Goal: Transaction & Acquisition: Purchase product/service

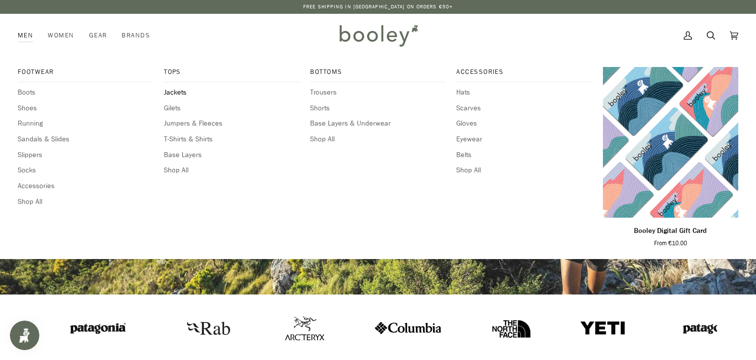
click at [174, 92] on span "Jackets" at bounding box center [231, 92] width 135 height 11
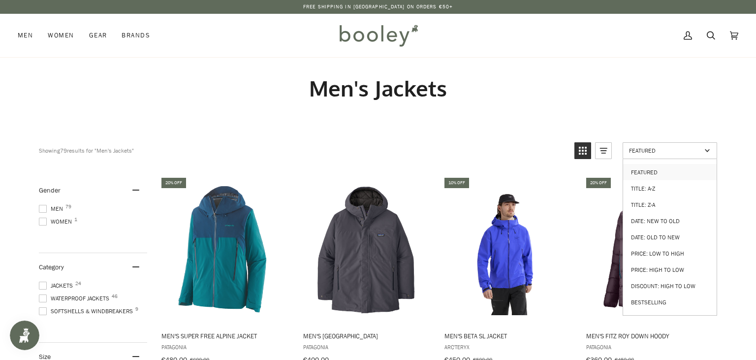
click at [689, 155] on link "Featured" at bounding box center [670, 150] width 95 height 17
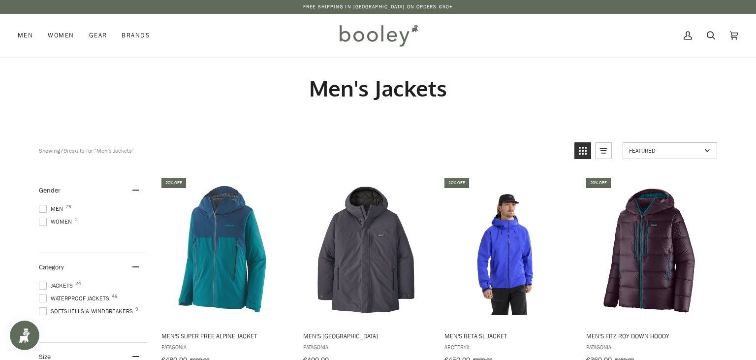
click at [689, 147] on span "Featured" at bounding box center [665, 150] width 72 height 8
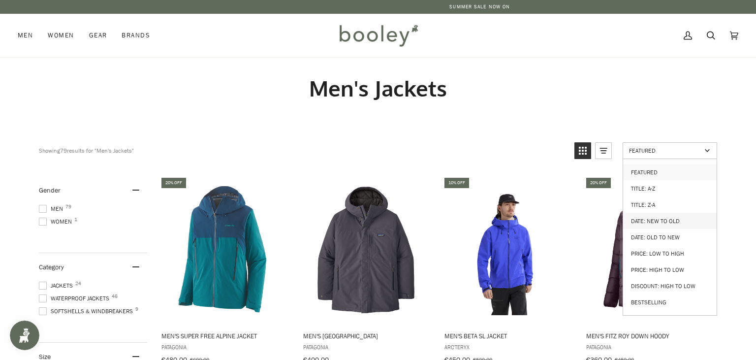
click at [673, 217] on link "Date: New to Old" at bounding box center [670, 221] width 94 height 16
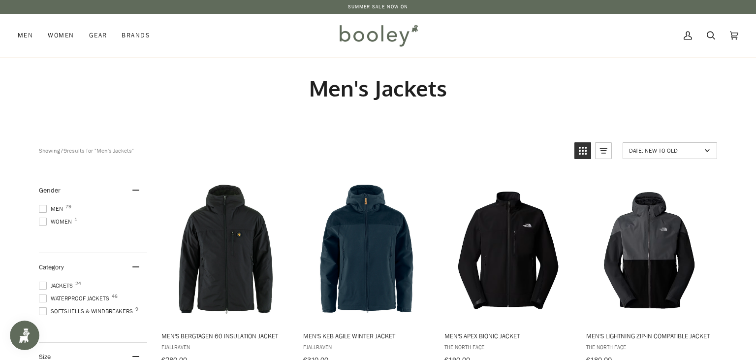
click at [622, 95] on h1 "Men's Jackets" at bounding box center [378, 88] width 679 height 27
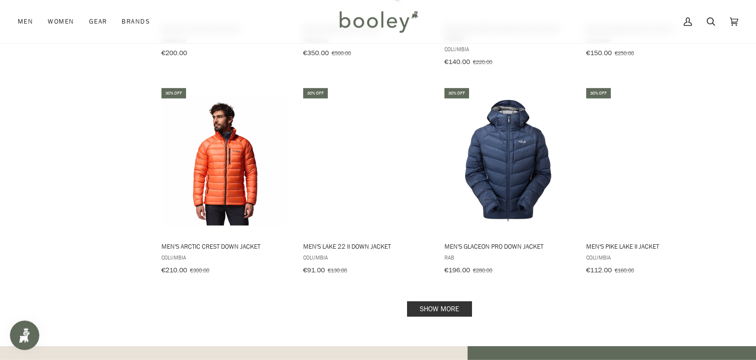
scroll to position [936, 0]
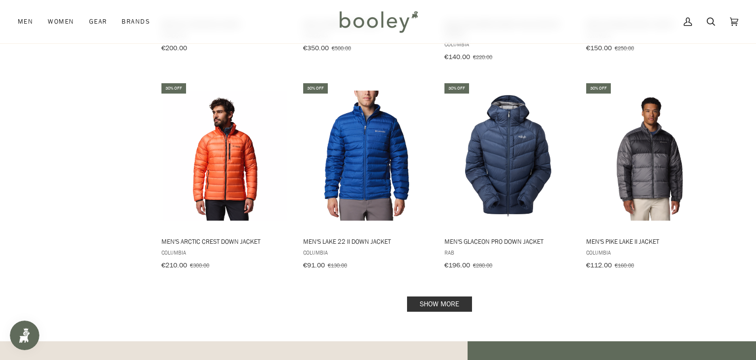
click at [452, 296] on link "Show more" at bounding box center [439, 303] width 65 height 15
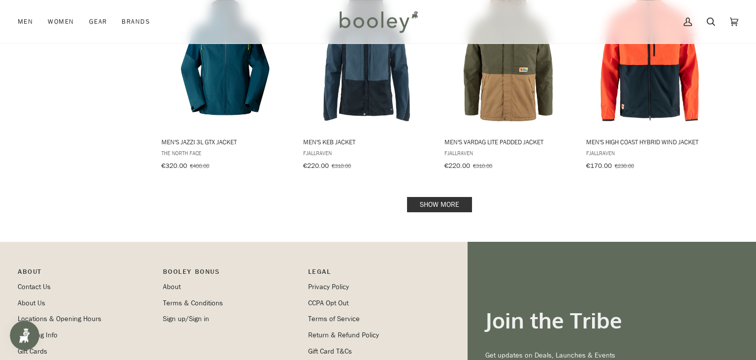
scroll to position [2132, 0]
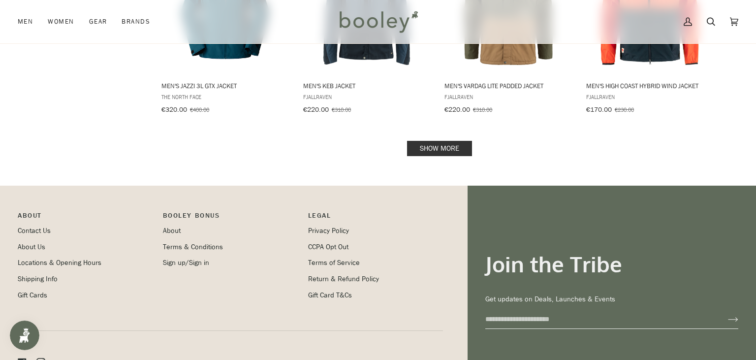
click at [446, 141] on link "Show more" at bounding box center [439, 148] width 65 height 15
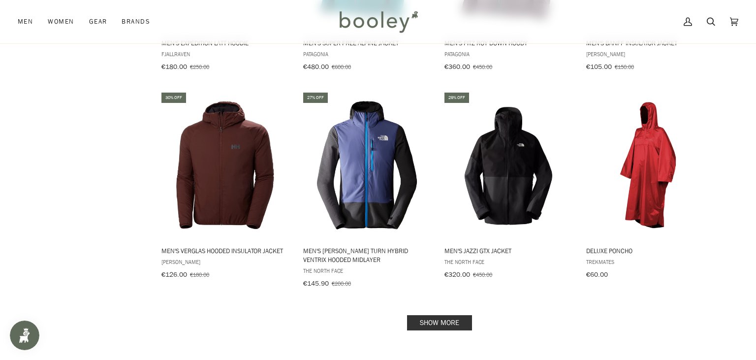
scroll to position [3042, 0]
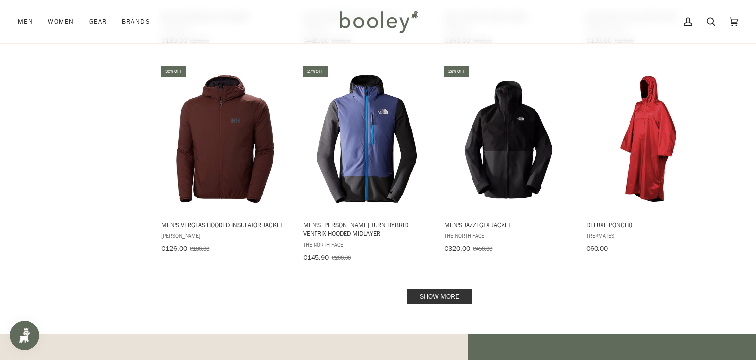
click at [447, 289] on link "Show more" at bounding box center [439, 296] width 65 height 15
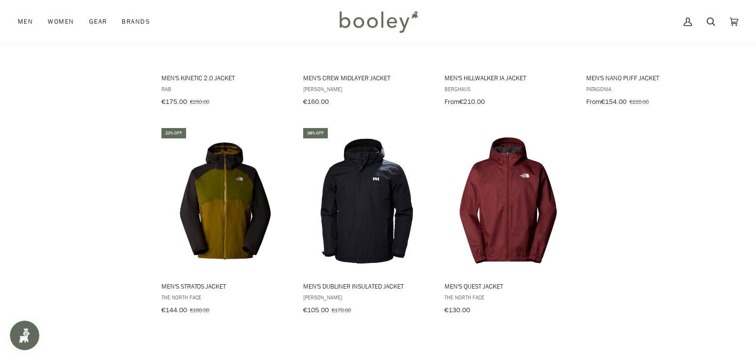
scroll to position [4030, 0]
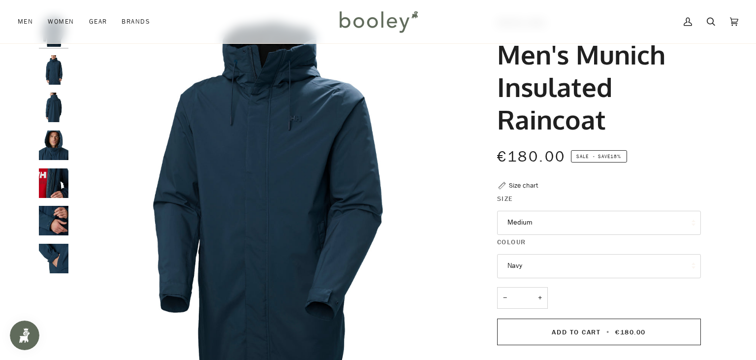
scroll to position [78, 0]
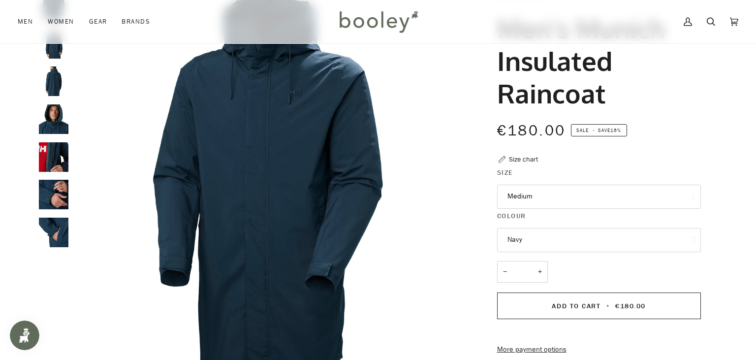
click at [568, 271] on div "− * +" at bounding box center [599, 277] width 204 height 32
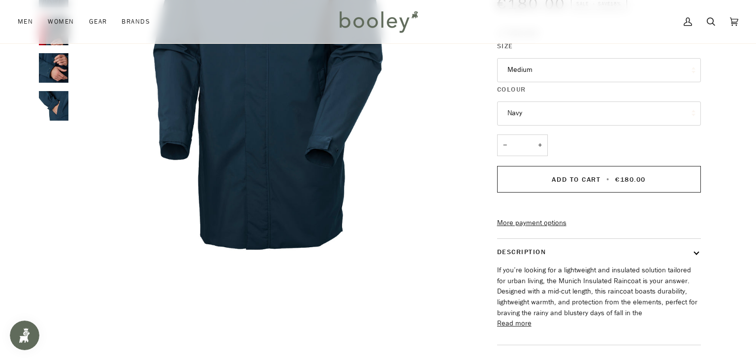
scroll to position [260, 0]
